Goal: Transaction & Acquisition: Purchase product/service

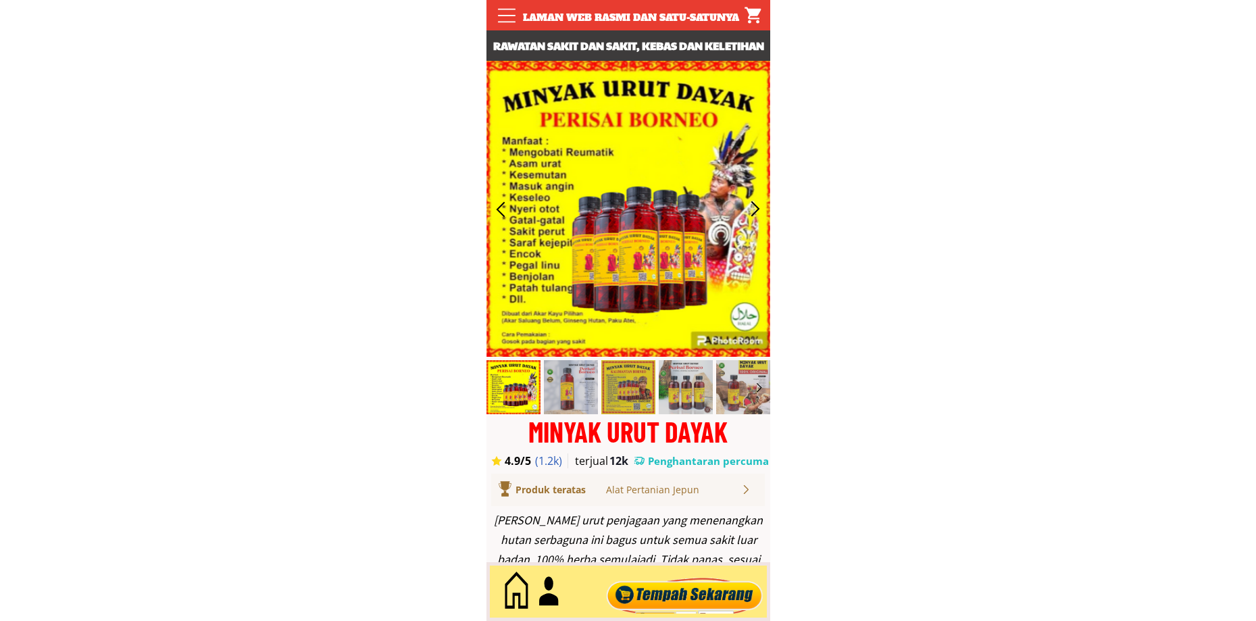
click at [675, 598] on div at bounding box center [684, 591] width 163 height 45
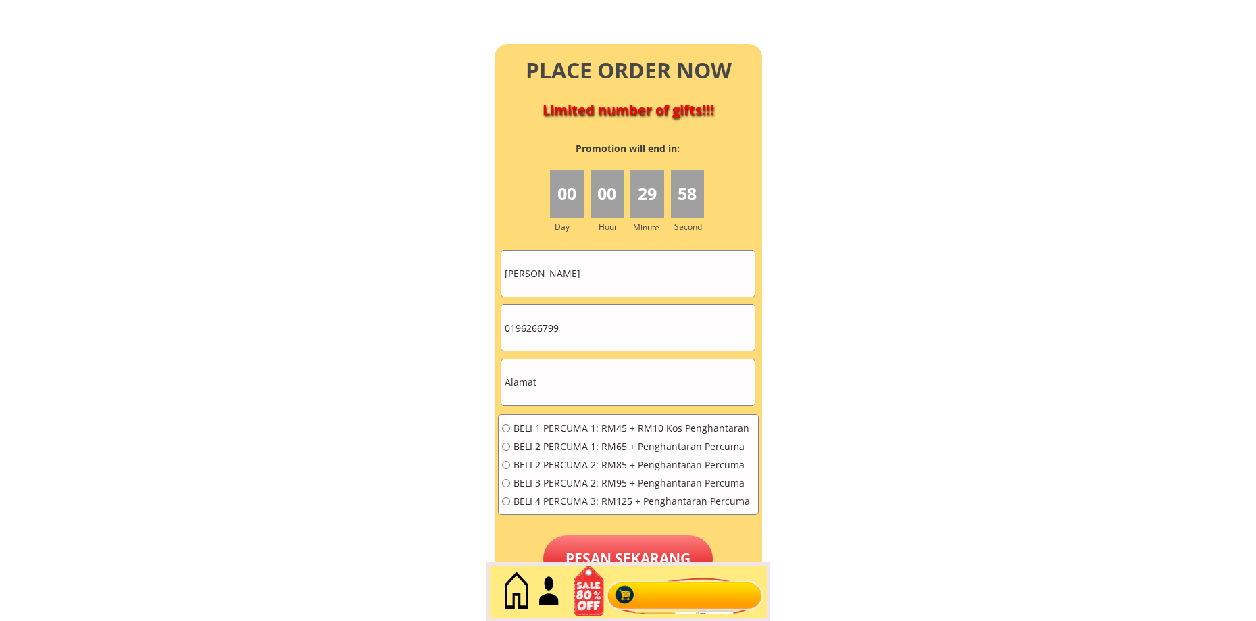
scroll to position [5974, 0]
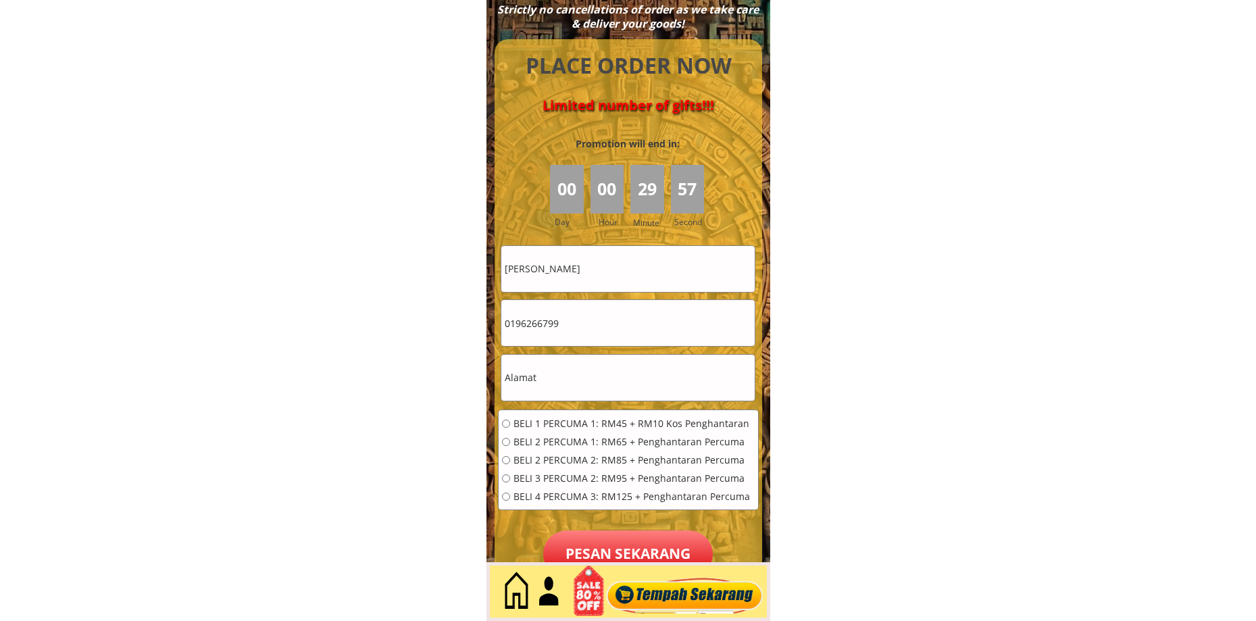
click at [599, 259] on input "Zakiah binti Daud" at bounding box center [627, 269] width 253 height 46
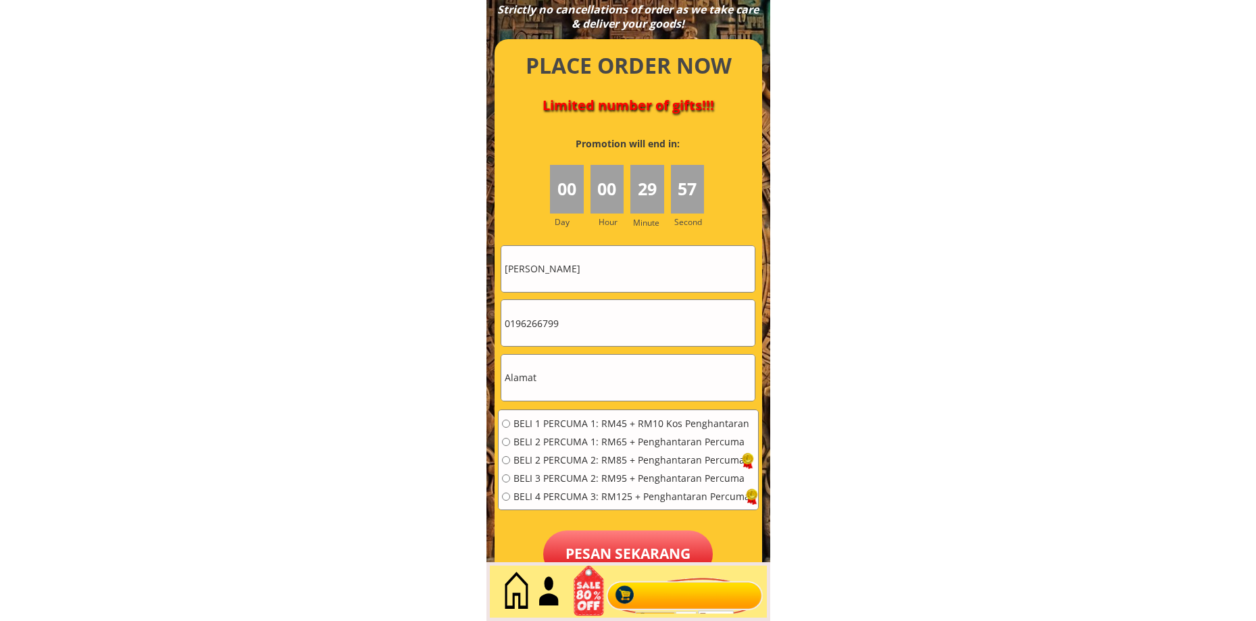
paste input "[PERSON_NAME] ,S ,[PERSON_NAME]"
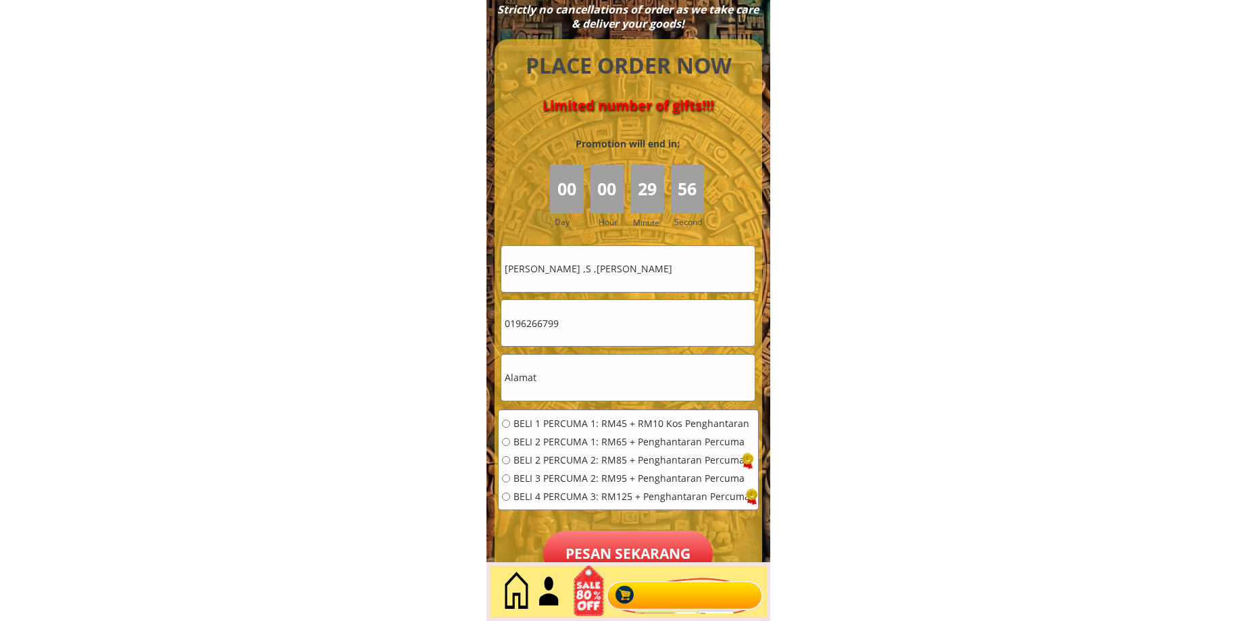
type input "[PERSON_NAME] ,S ,[PERSON_NAME]"
click at [567, 386] on input "text" at bounding box center [627, 378] width 253 height 46
paste input "Kampung Long Remirang ,98850, Lawas Sarawak Malaysia"
click at [595, 378] on input "Kampung Long Remirang ,98850, Lawas Sarawak Malaysia" at bounding box center [627, 378] width 253 height 46
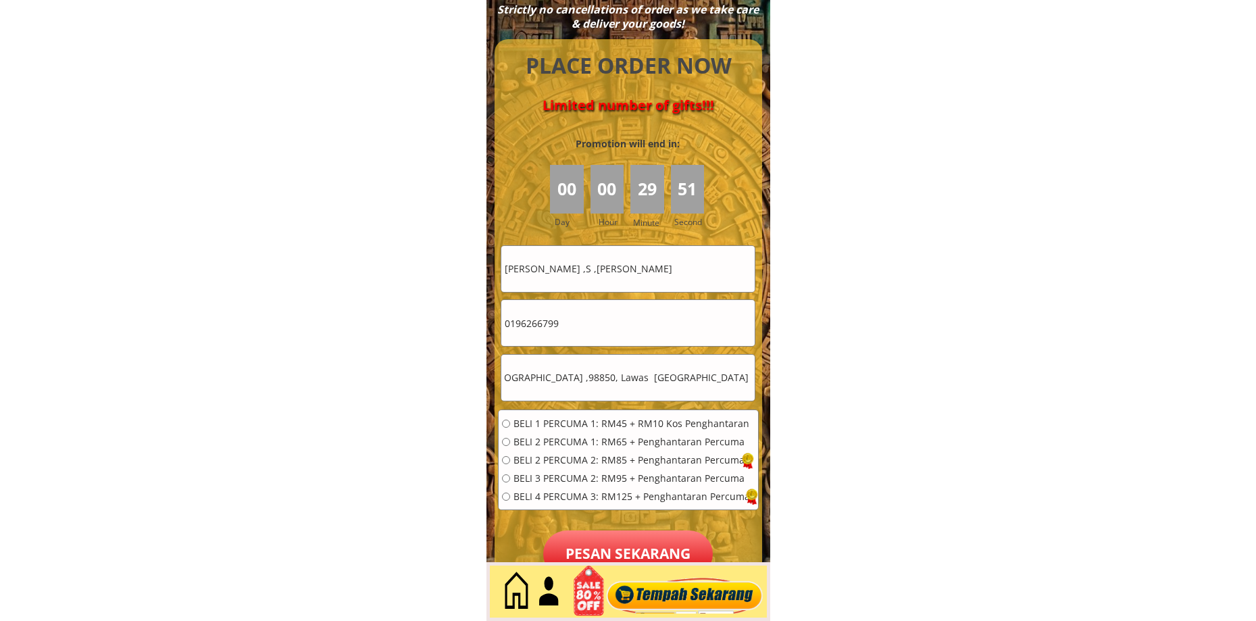
click at [594, 378] on input "Kampung Long Remirang ,98850, Lawas Sarawak Malaysia" at bounding box center [627, 378] width 253 height 46
paste input "text"
type input "Kampung Long Remirang ,98850, Lawas Sarawak Malaysia"
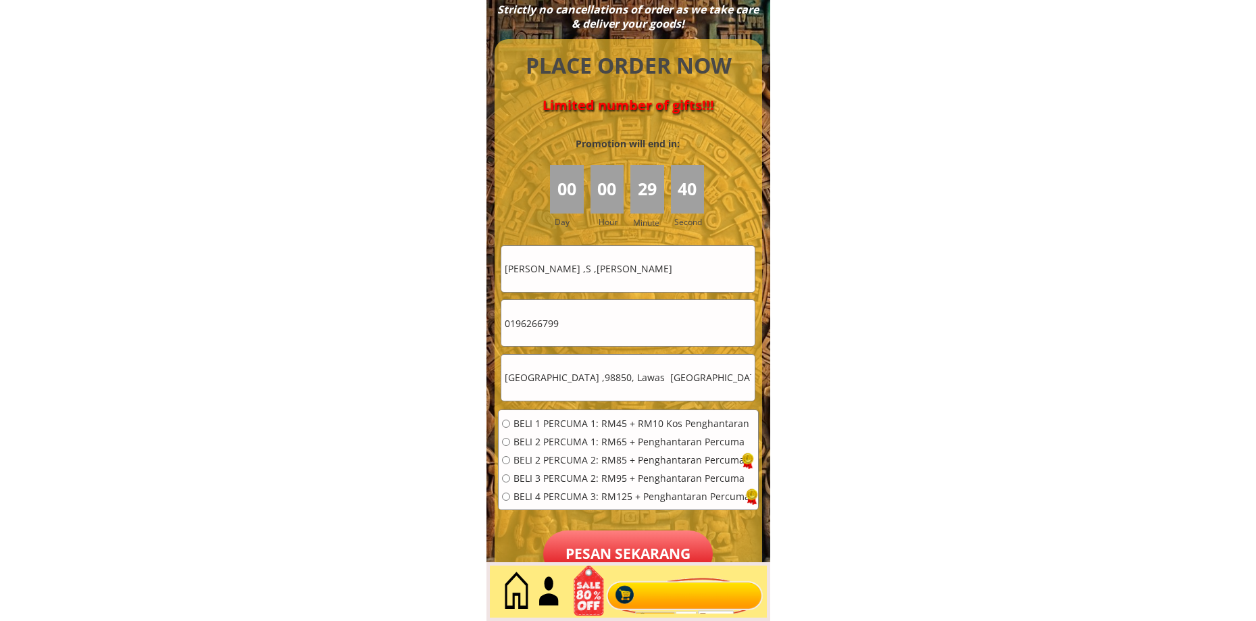
click at [590, 316] on input "0196266799" at bounding box center [627, 323] width 253 height 46
paste input "78527762"
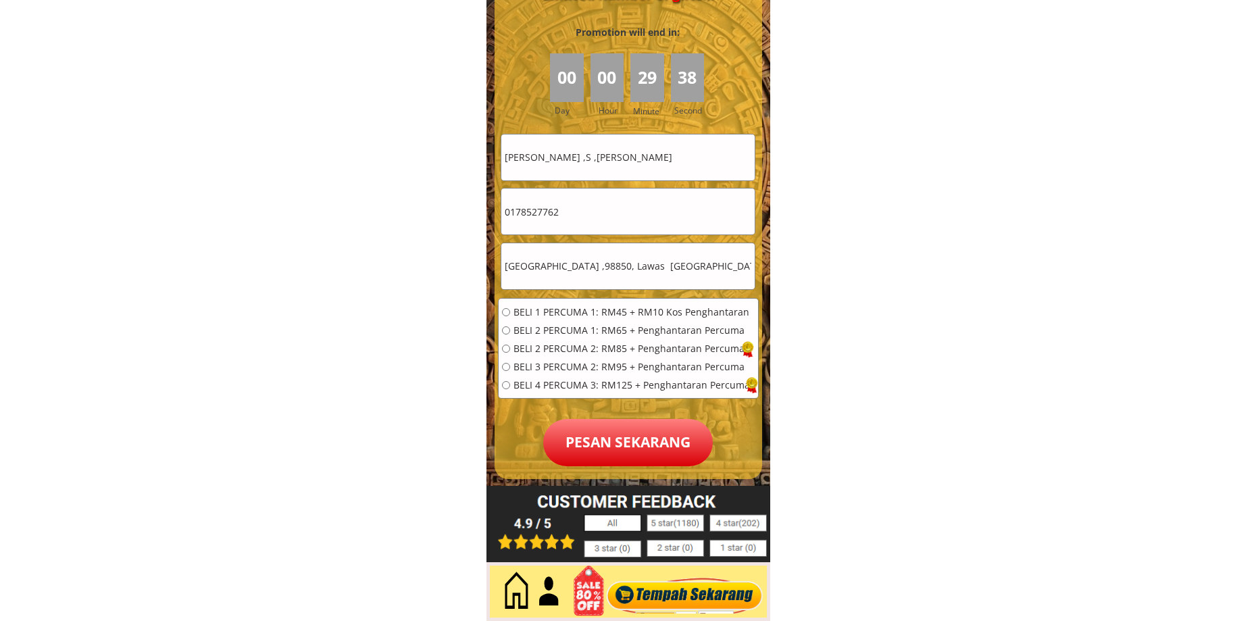
scroll to position [6086, 0]
type input "0178527762"
drag, startPoint x: 548, startPoint y: 332, endPoint x: 556, endPoint y: 344, distance: 14.6
click at [548, 332] on span "BELI 2 PERCUMA 1: RM65 + Penghantaran Percuma" at bounding box center [631, 329] width 236 height 9
radio input "true"
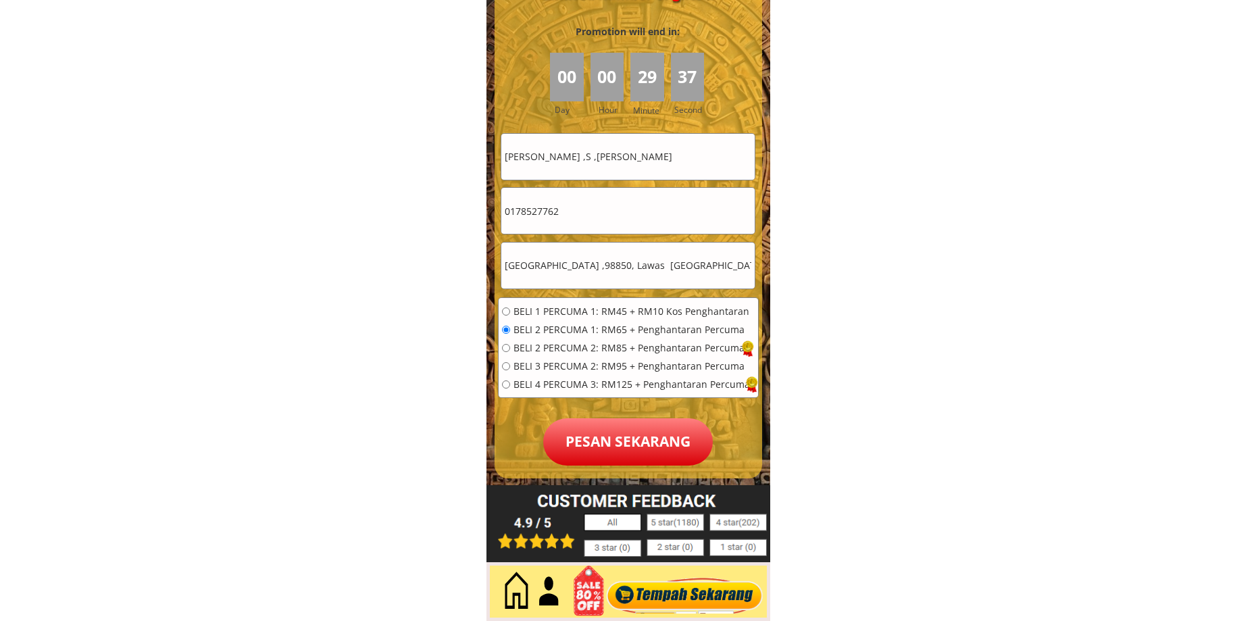
click at [553, 344] on span "BELI 2 PERCUMA 2: RM85 + Penghantaran Percuma" at bounding box center [631, 347] width 236 height 9
radio input "true"
click at [608, 420] on p "Pesan sekarang" at bounding box center [628, 441] width 170 height 47
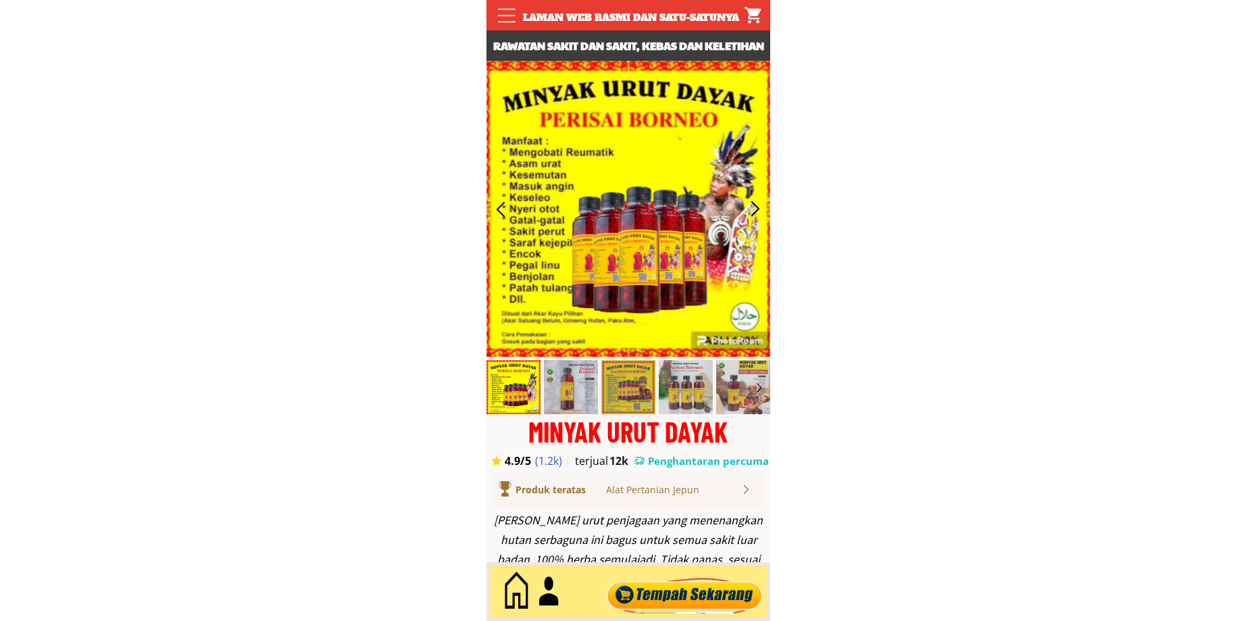
click at [681, 609] on div at bounding box center [684, 591] width 163 height 45
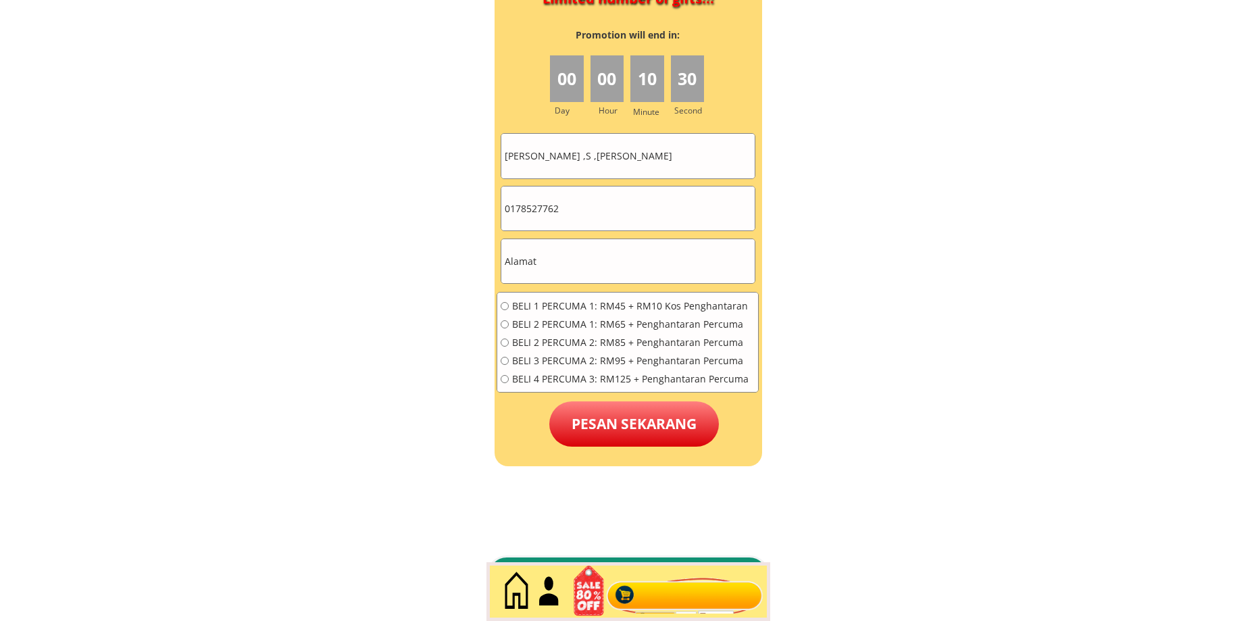
scroll to position [6086, 0]
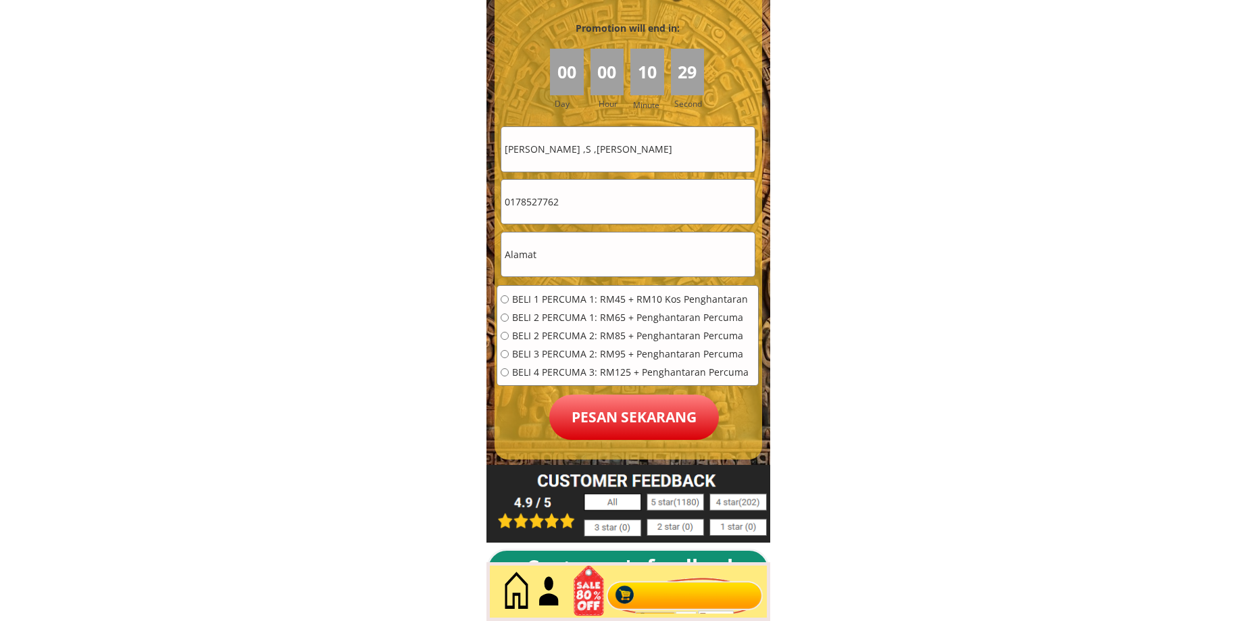
click at [586, 242] on input "text" at bounding box center [627, 254] width 253 height 44
paste input "0103619516"
type input "0103619516"
click at [588, 197] on input "0178527762" at bounding box center [627, 202] width 253 height 44
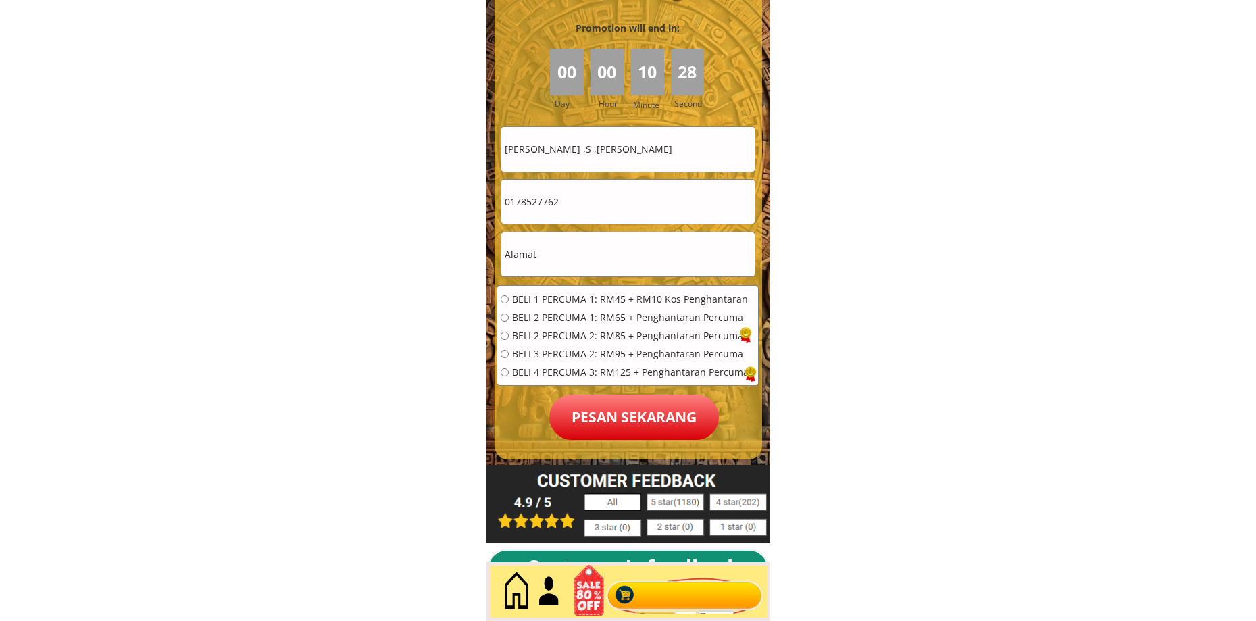
click at [588, 197] on input "0178527762" at bounding box center [627, 202] width 253 height 44
paste input "0103619516"
click at [629, 199] on input "01785277620103619516" at bounding box center [627, 202] width 253 height 44
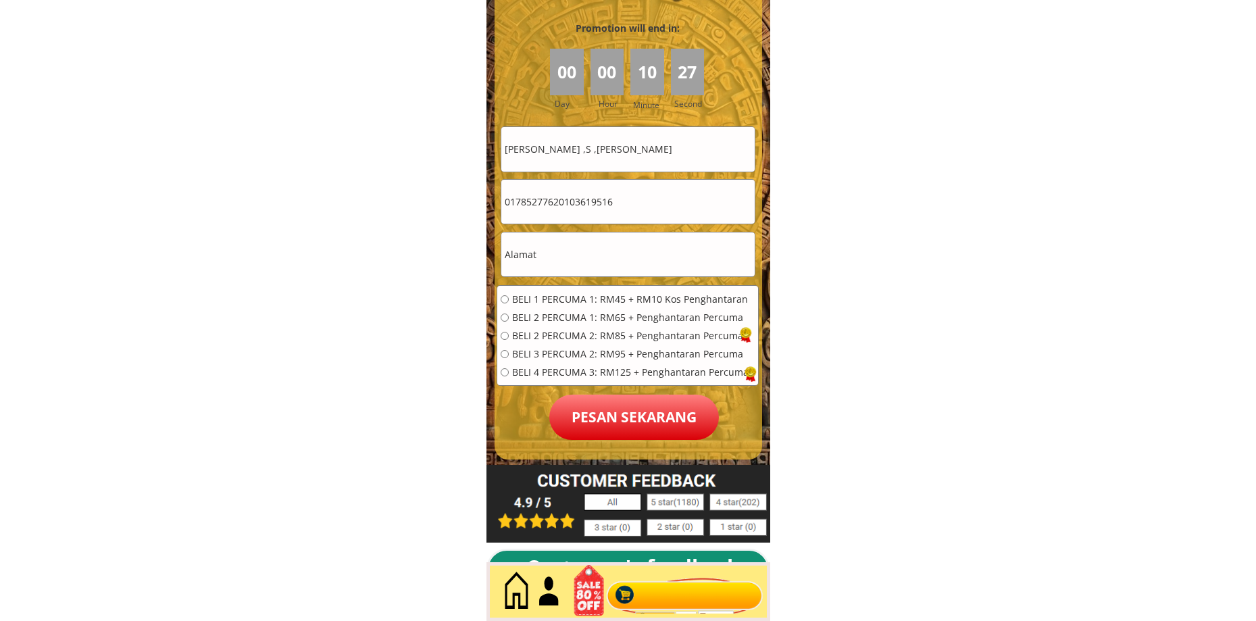
paste input "tel"
type input "0103619516"
click at [607, 259] on input "text" at bounding box center [627, 254] width 253 height 44
paste input "Alamat.di.puchong.batu.tiga.belas.pochong.kampung.bersatu.lorong.sebla.11..no..…"
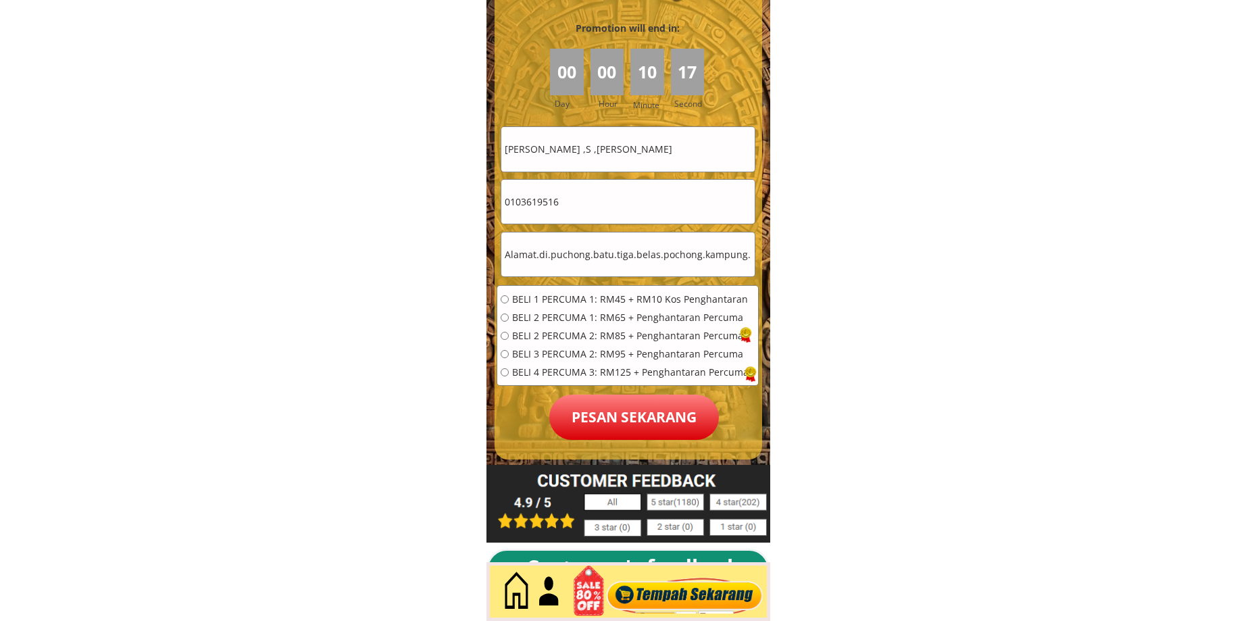
scroll to position [0, 132]
type input "Alamat.di.puchong.batu.tiga.belas.pochong.kampung.bersatu.lorong.sebla.11..no..…"
click at [613, 158] on input "[PERSON_NAME] ,S ,[PERSON_NAME]" at bounding box center [627, 149] width 253 height 44
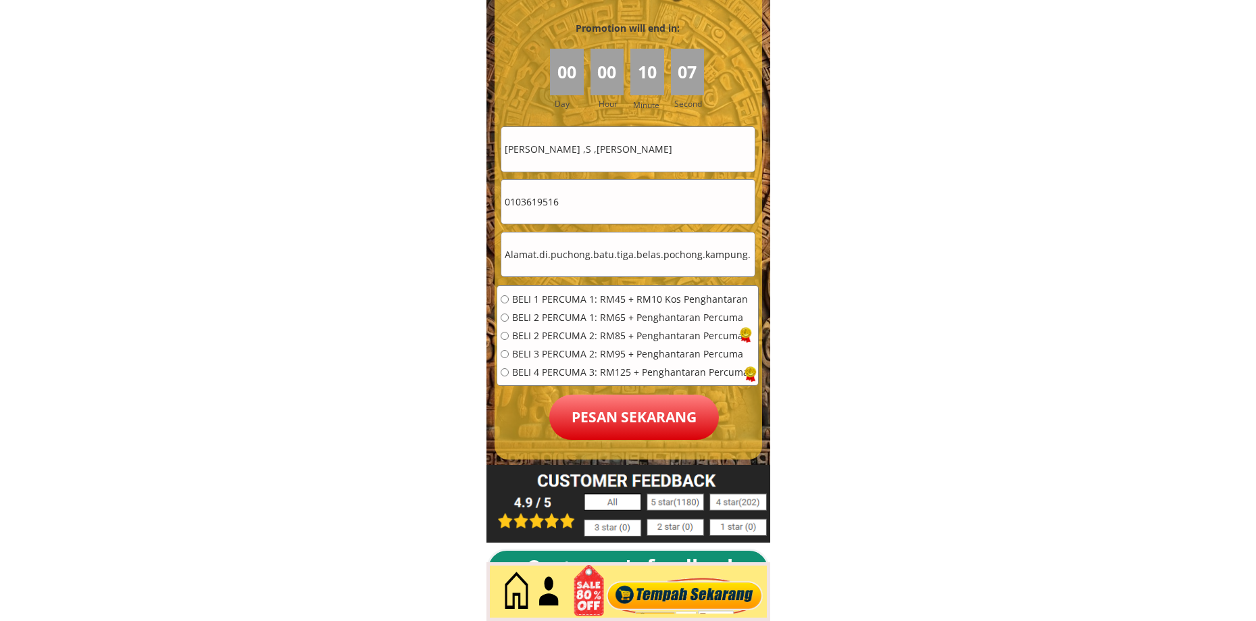
click at [613, 158] on input "[PERSON_NAME] ,S ,[PERSON_NAME]" at bounding box center [627, 149] width 253 height 44
paste input "Nama.saya.ahmat.dari.malaysia.saya.mahu.beli.minyak.ibu.idah.dayak.satu.botol.d…"
type input "Nama.saya.ahmat.dari.malaysia.saya.mahu.beli.minyak.ibu.idah.dayak.satu.botol.d…"
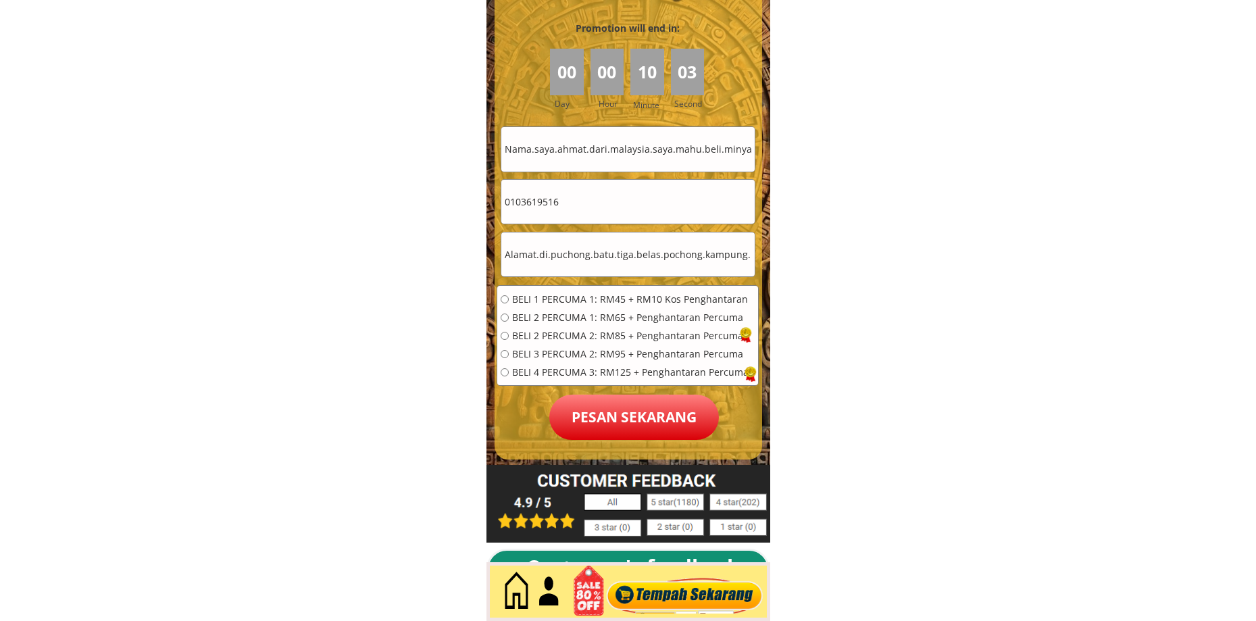
drag, startPoint x: 594, startPoint y: 291, endPoint x: 603, endPoint y: 313, distance: 24.0
click at [594, 292] on div "BELI 1 PERCUMA 1: RM45 + RM10 Kos Penghantaran BELI 2 PERCUMA 1: RM65 + Penghan…" at bounding box center [627, 340] width 261 height 109
click at [588, 303] on span "BELI 1 PERCUMA 1: RM45 + RM10 Kos Penghantaran" at bounding box center [630, 299] width 236 height 9
radio input "true"
click at [600, 410] on p "Pesan sekarang" at bounding box center [634, 417] width 170 height 45
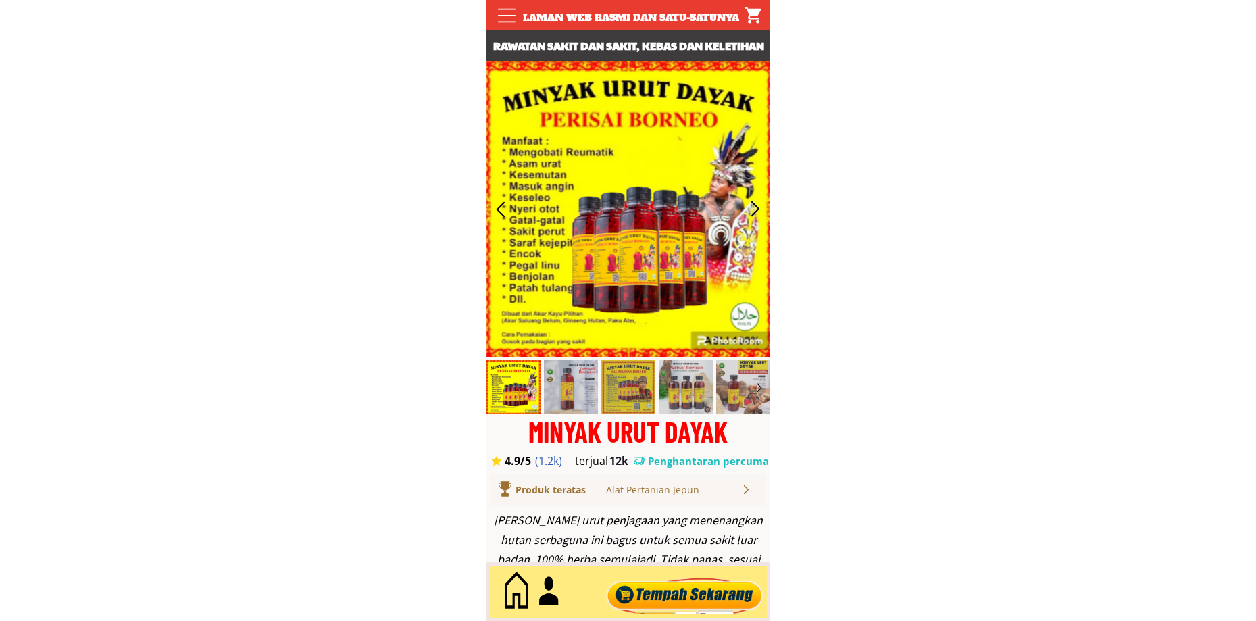
click at [668, 572] on div at bounding box center [684, 591] width 163 height 45
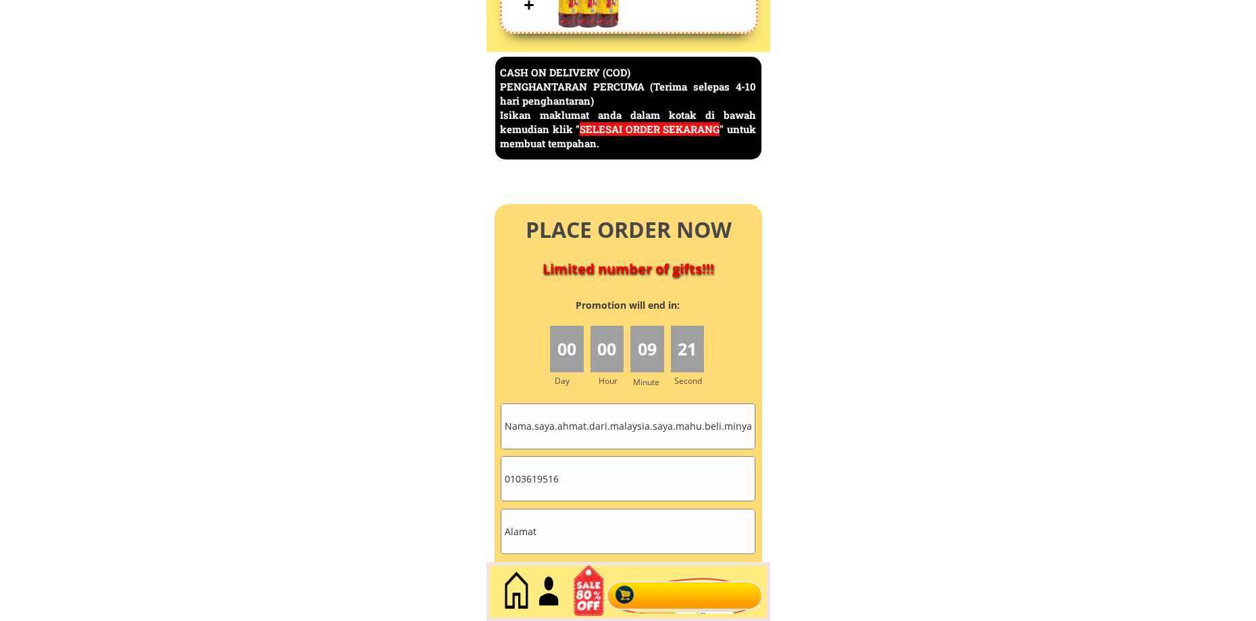
scroll to position [5861, 0]
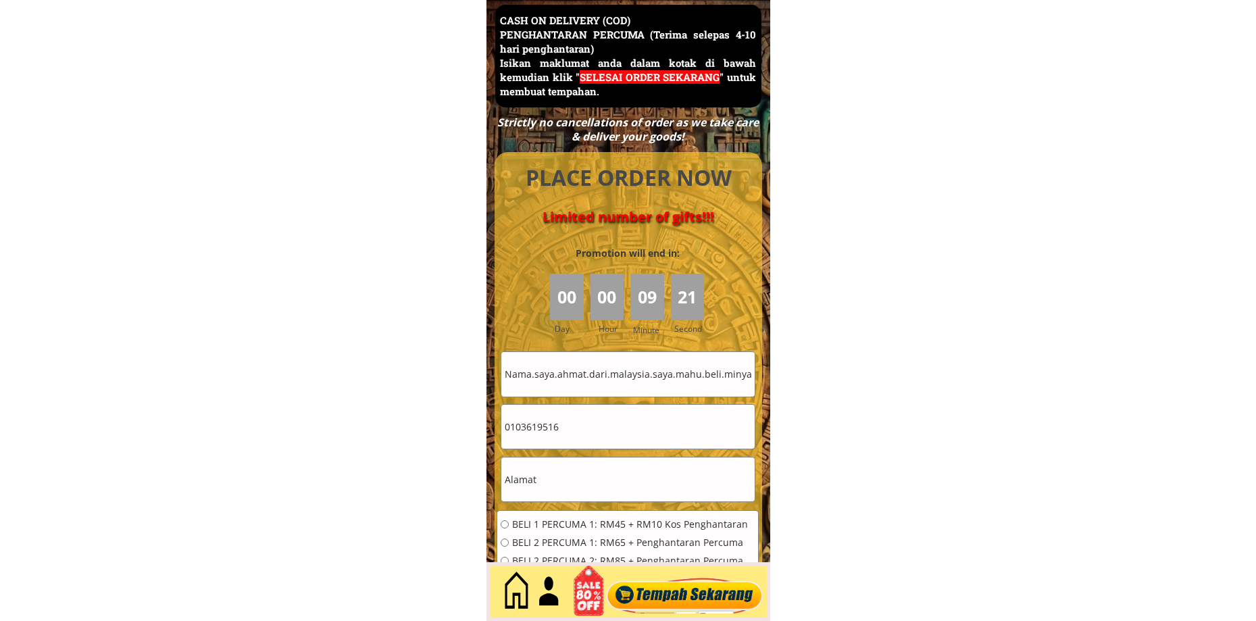
click at [605, 384] on input "Nama.saya.ahmat.dari.malaysia.saya.mahu.beli.minyak.ibu.idah.dayak.satu.botol.d…" at bounding box center [627, 374] width 253 height 44
click at [606, 383] on input "Nama.saya.ahmat.dari.malaysia.saya.mahu.beli.minyak.ibu.idah.dayak.satu.botol.d…" at bounding box center [627, 374] width 253 height 44
paste input "Chin Kong Thiam 128968768 Lot 22 jalan Surau pasir Puteh Putatan 88200 kota kin…"
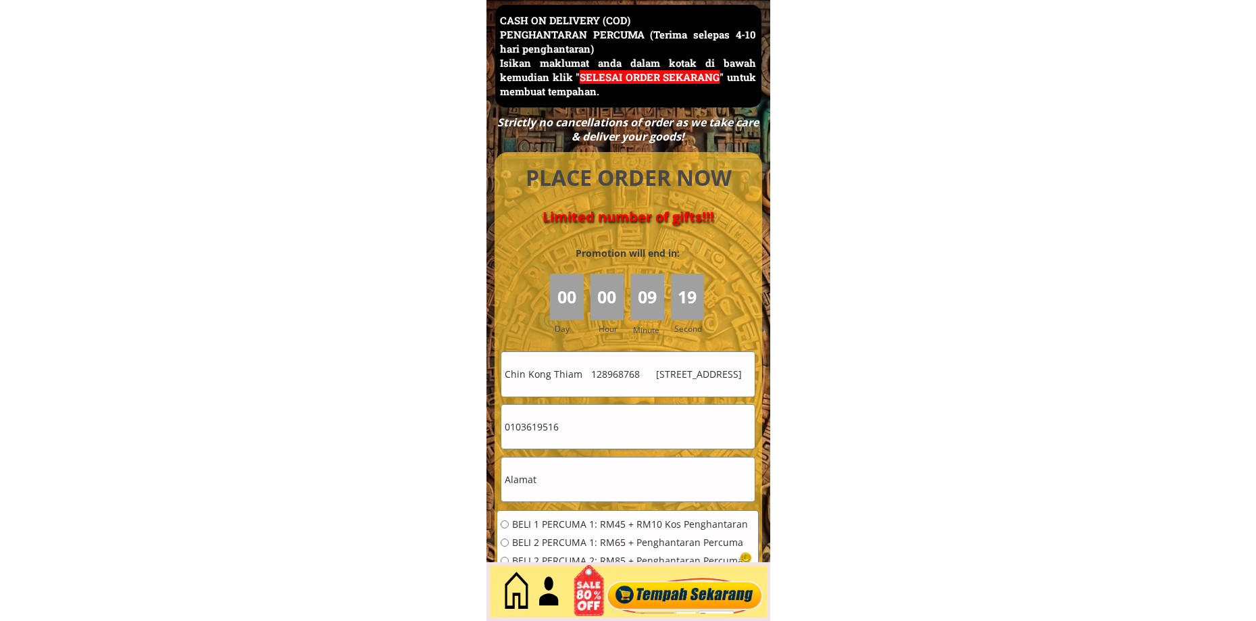
drag, startPoint x: 522, startPoint y: 379, endPoint x: 462, endPoint y: 380, distance: 59.5
click at [552, 382] on input "Chin Kong Thiam 128968768 Lot 22 jalan Surau pasir Puteh Putatan 88200 kota kin…" at bounding box center [627, 374] width 253 height 44
drag, startPoint x: 642, startPoint y: 369, endPoint x: 938, endPoint y: 384, distance: 296.9
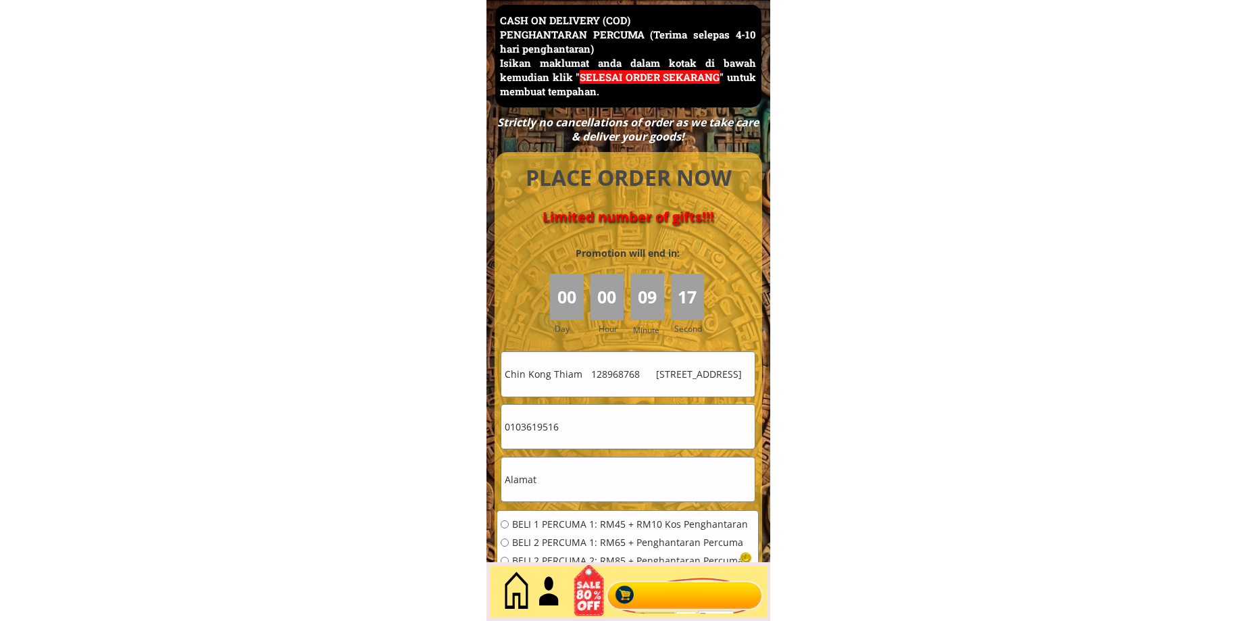
type input "Chin Kong Thiam 128968768"
click at [546, 491] on input "text" at bounding box center [627, 479] width 253 height 44
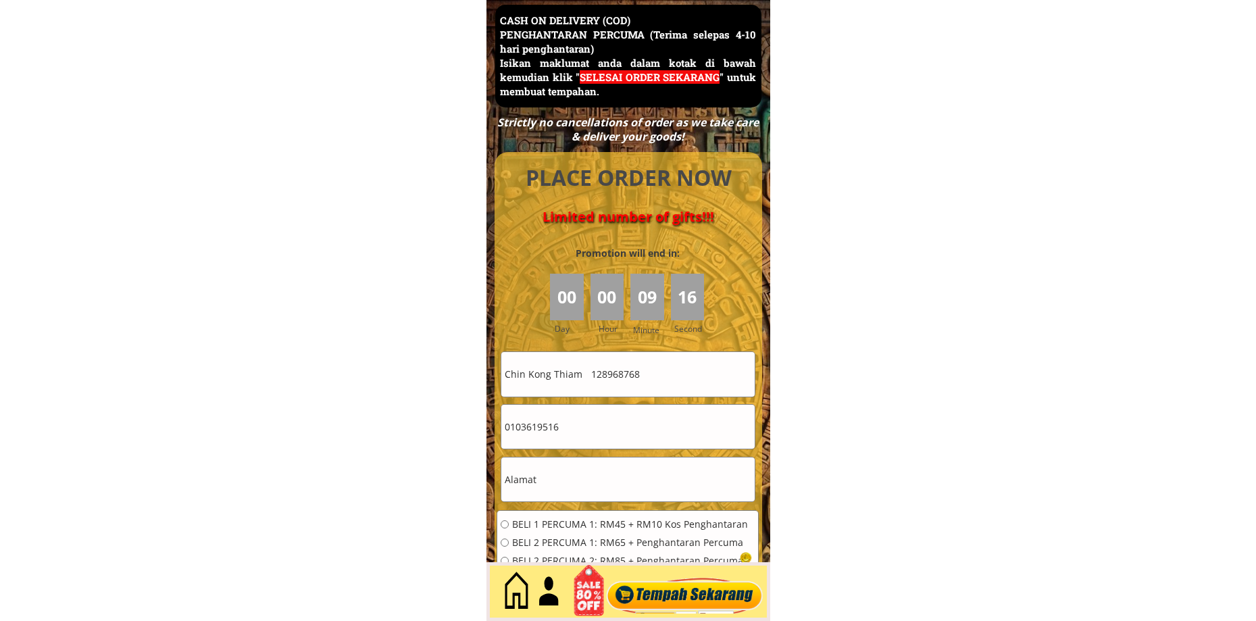
paste input "Lot 22 jalan Surau pasir Puteh Putatan 88200 kota kinabalu"
type input "Lot 22 jalan Surau pasir Puteh Putatan 88200 kota kinabalu"
click at [620, 379] on input "Chin Kong Thiam 128968768" at bounding box center [627, 374] width 253 height 44
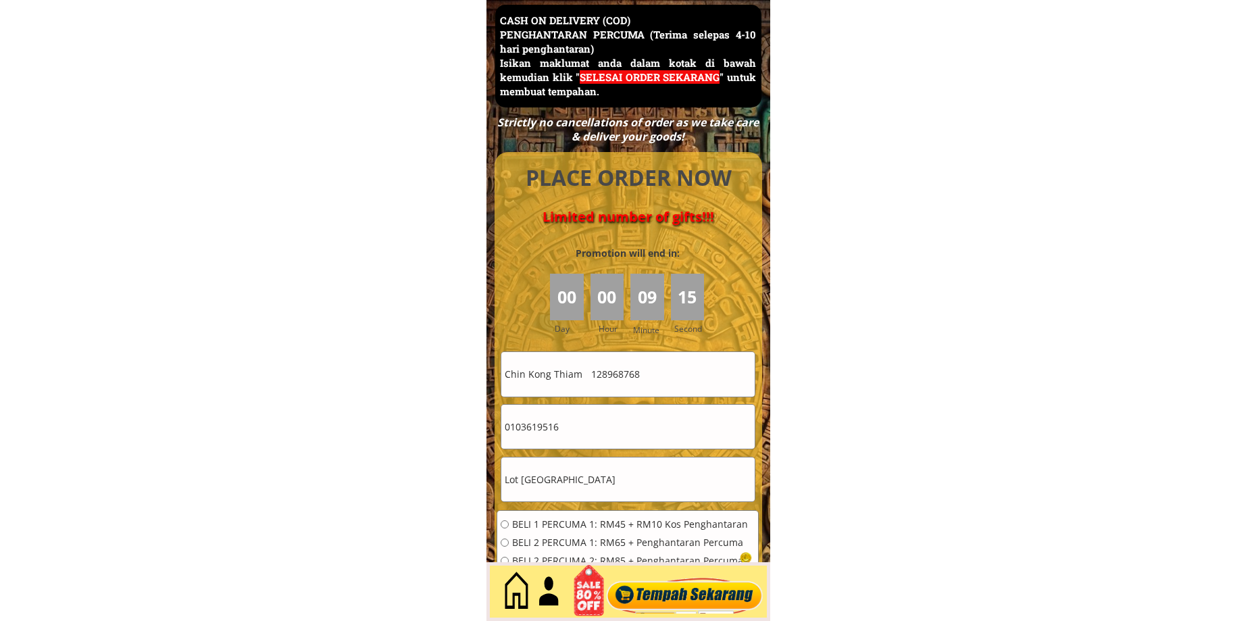
click at [620, 379] on input "Chin Kong Thiam 128968768" at bounding box center [627, 374] width 253 height 44
type input "Chin Kong Thiam"
drag, startPoint x: 530, startPoint y: 426, endPoint x: 430, endPoint y: 433, distance: 100.3
paste input "128968768"
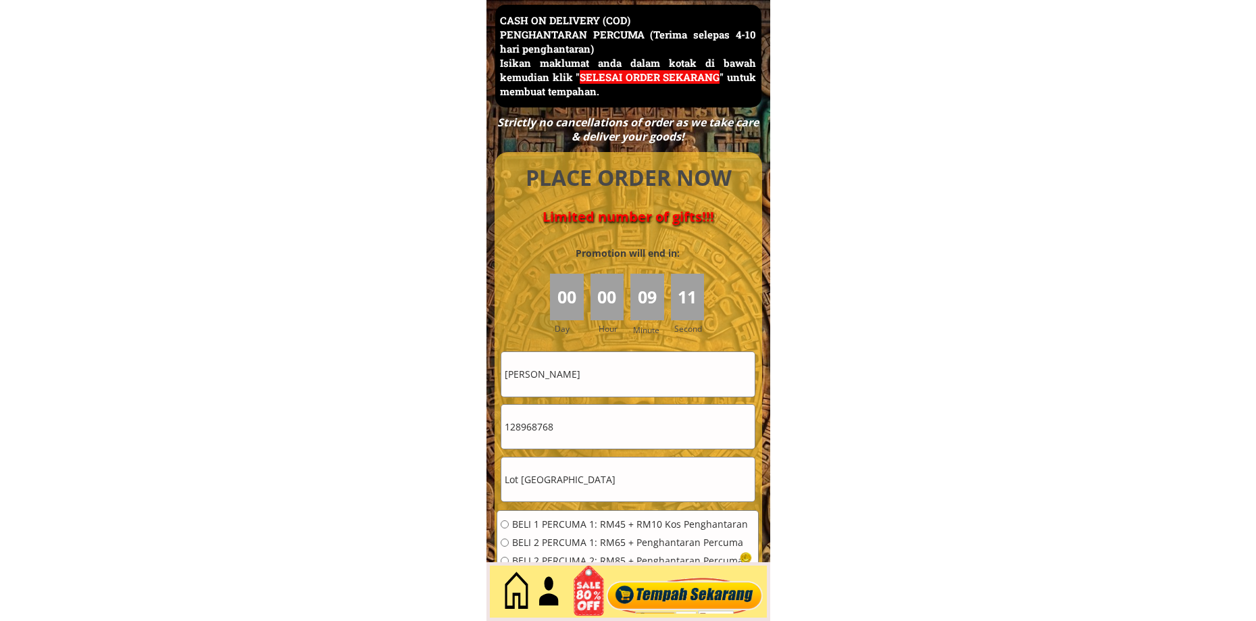
click at [505, 433] on input "128968768" at bounding box center [627, 427] width 253 height 44
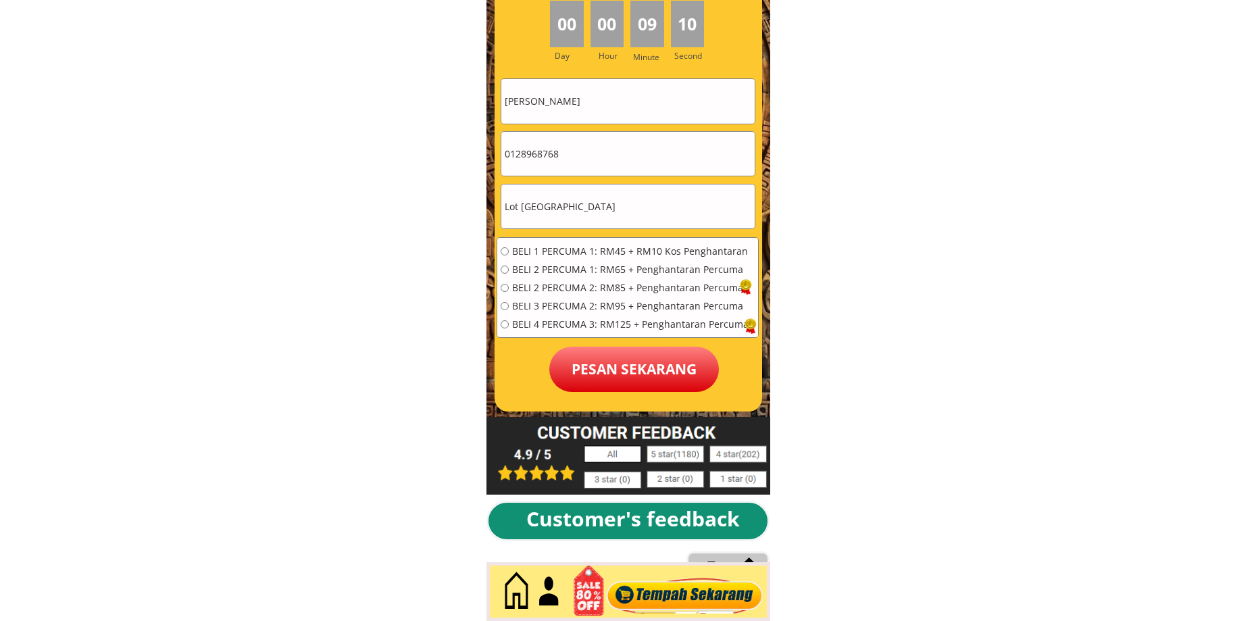
scroll to position [6199, 0]
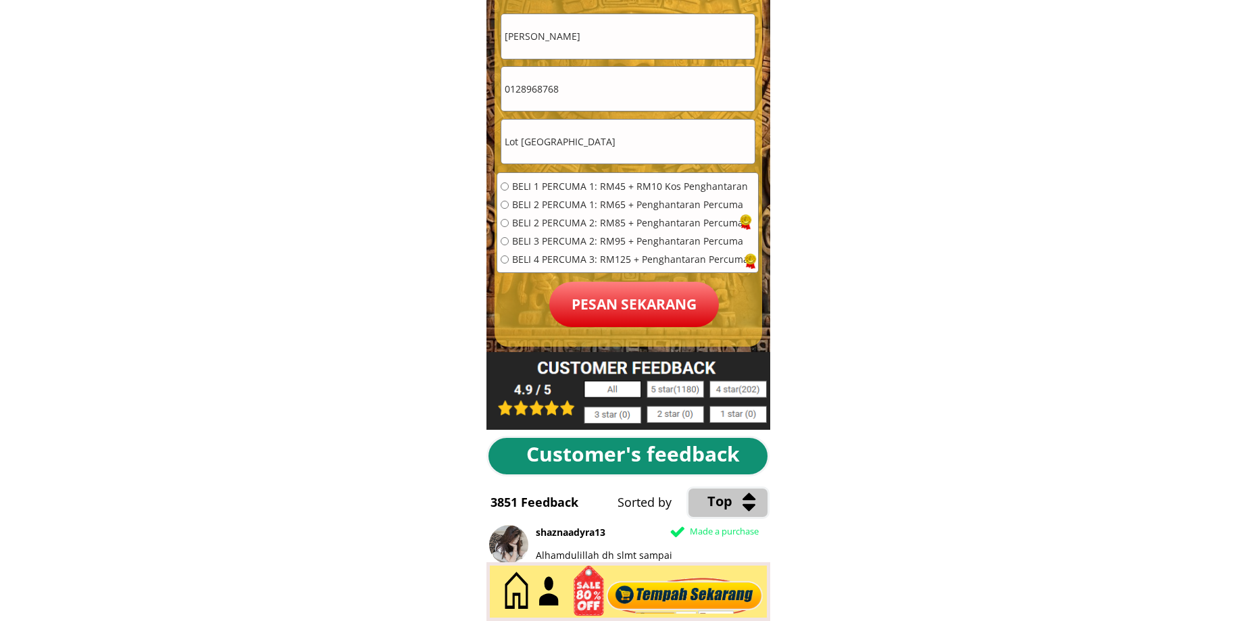
type input "0128968768"
click at [569, 178] on div "BELI 1 PERCUMA 1: RM45 + RM10 Kos Penghantaran BELI 2 PERCUMA 1: RM65 + Penghan…" at bounding box center [627, 227] width 261 height 109
click at [562, 205] on span "BELI 2 PERCUMA 1: RM65 + Penghantaran Percuma" at bounding box center [630, 204] width 236 height 9
radio input "true"
click at [617, 299] on p "Pesan sekarang" at bounding box center [634, 304] width 170 height 45
